Goal: Navigation & Orientation: Find specific page/section

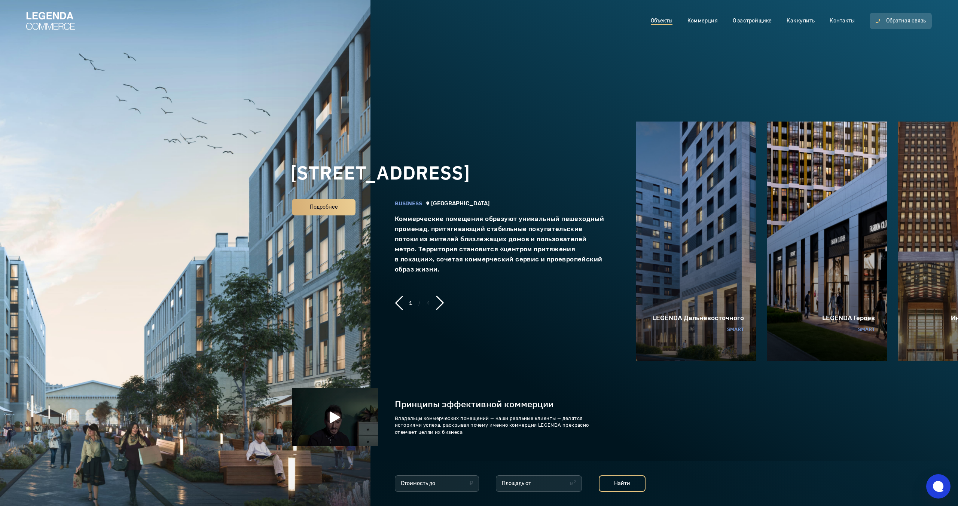
click at [178, 170] on div "Московский 65 business Санкт-Петербург Коммерческие помещения образуют уникальн…" at bounding box center [479, 253] width 958 height 506
click at [842, 24] on link "Контакты" at bounding box center [842, 21] width 25 height 8
click at [815, 326] on jdiv at bounding box center [813, 326] width 10 height 10
click at [813, 323] on jdiv at bounding box center [813, 326] width 10 height 10
click at [442, 306] on button "Следующий объект" at bounding box center [440, 303] width 8 height 15
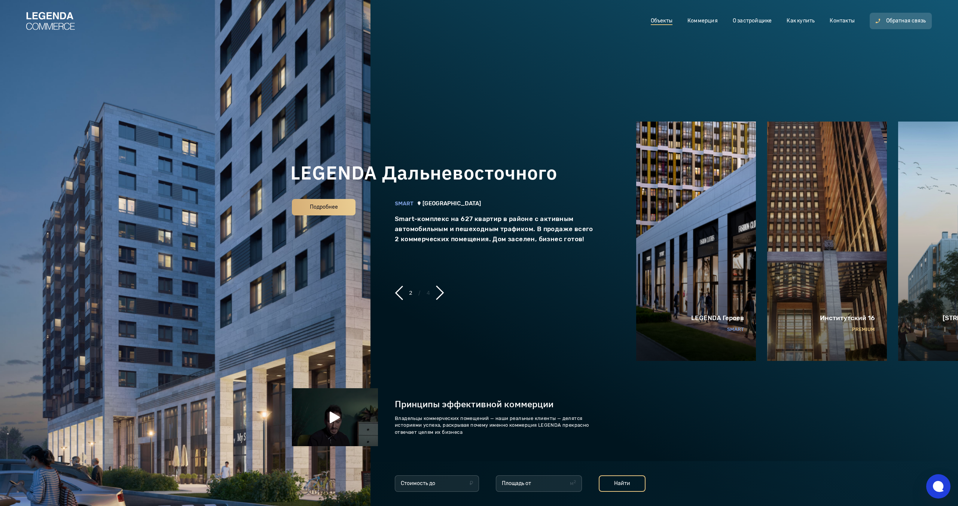
click at [442, 300] on button "Следующий объект" at bounding box center [440, 292] width 8 height 15
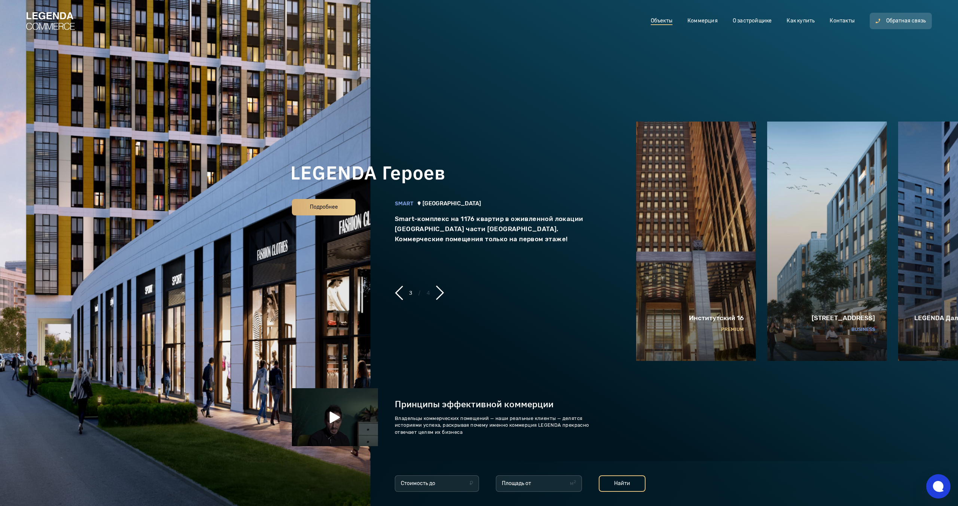
click at [65, 28] on link at bounding box center [50, 21] width 49 height 18
click at [58, 18] on link at bounding box center [50, 21] width 49 height 18
